Goal: Transaction & Acquisition: Purchase product/service

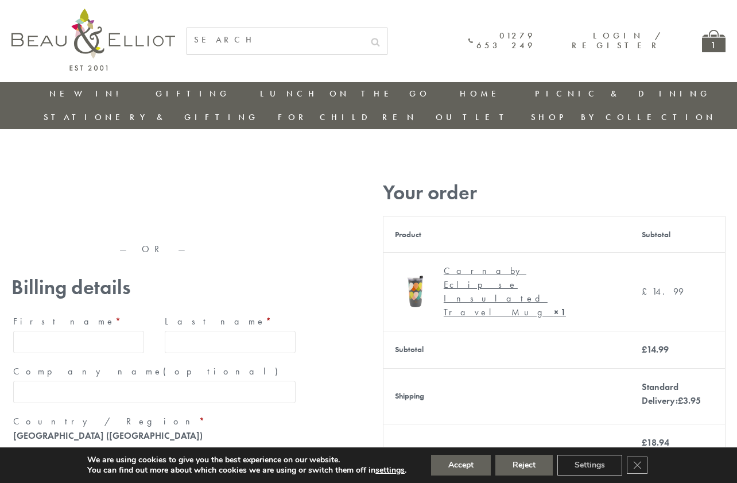
type input "[EMAIL_ADDRESS][DOMAIN_NAME]"
type input "[PERSON_NAME]"
type input "23, [GEOGRAPHIC_DATA], [GEOGRAPHIC_DATA]"
type input "[GEOGRAPHIC_DATA]"
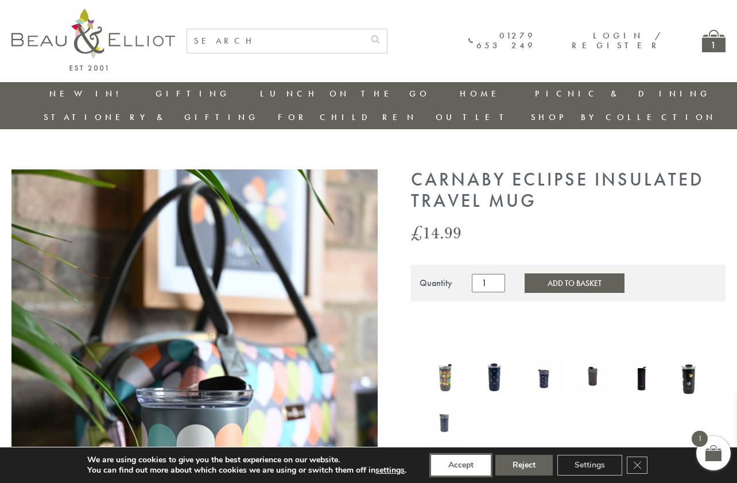
click at [461, 465] on button "Accept" at bounding box center [461, 465] width 60 height 21
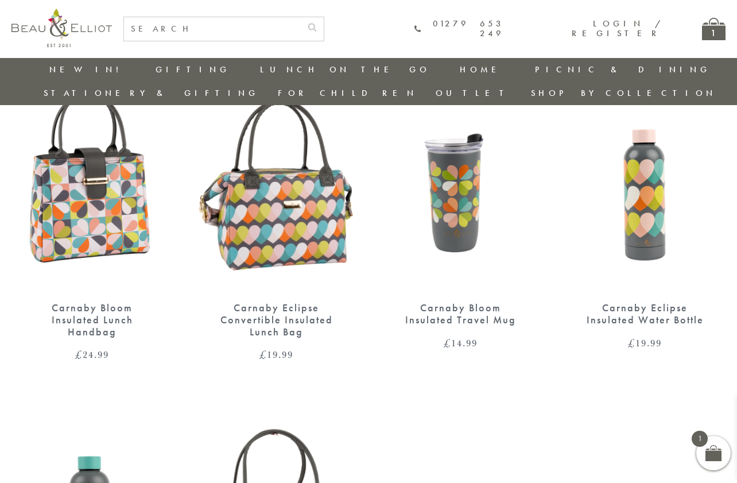
scroll to position [1214, 0]
